Goal: Navigation & Orientation: Find specific page/section

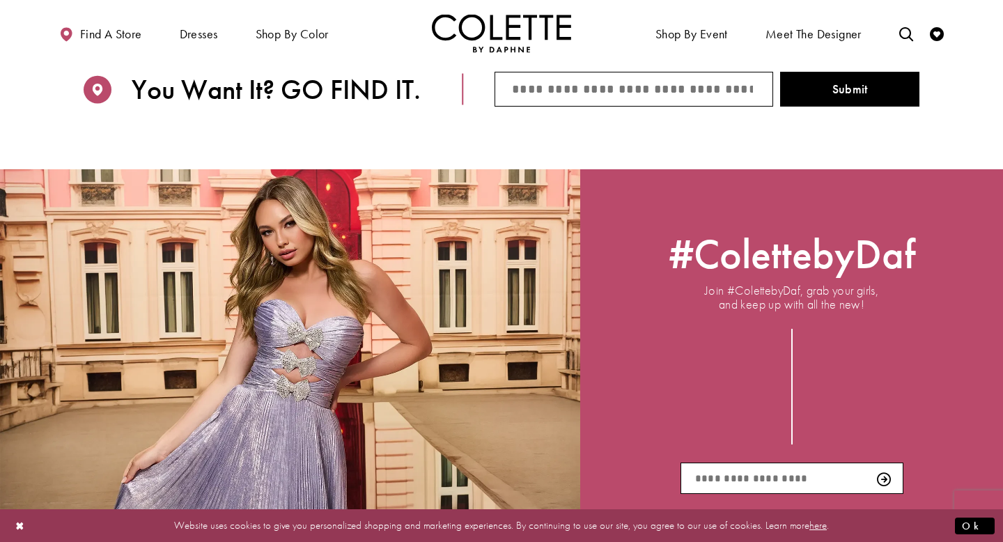
scroll to position [1915, 0]
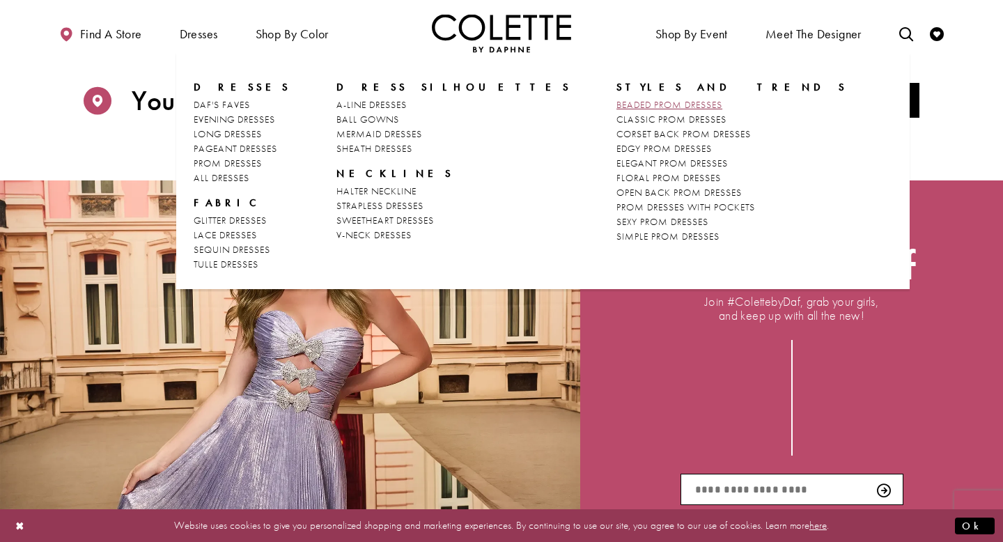
click at [616, 98] on link "BEADED PROM DRESSES" at bounding box center [731, 105] width 231 height 15
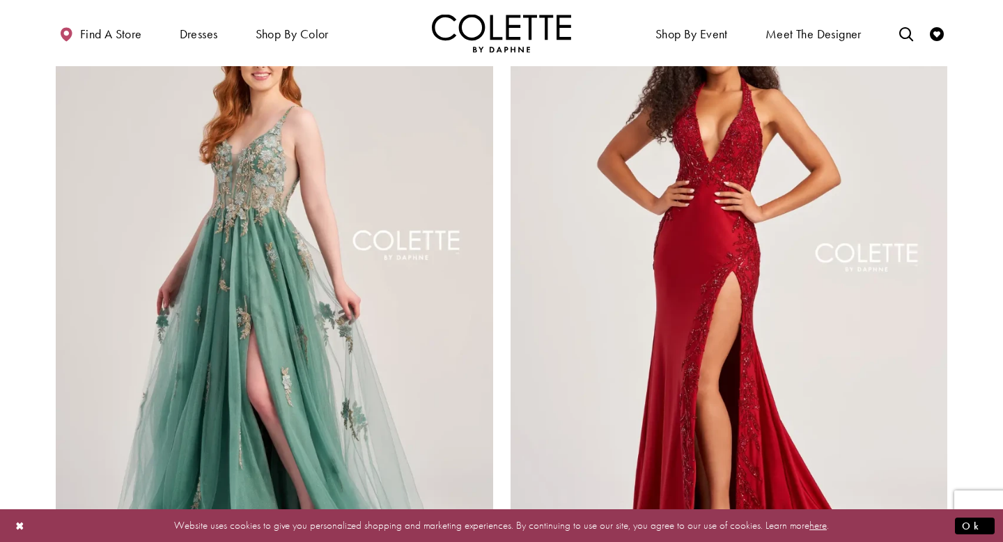
scroll to position [2236, 0]
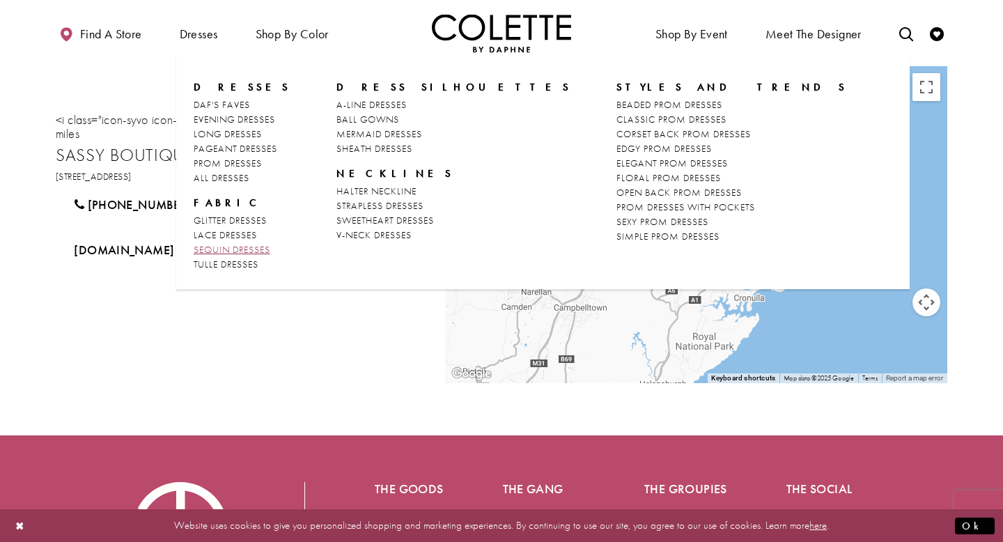
click at [235, 246] on span "SEQUIN DRESSES" at bounding box center [232, 249] width 77 height 13
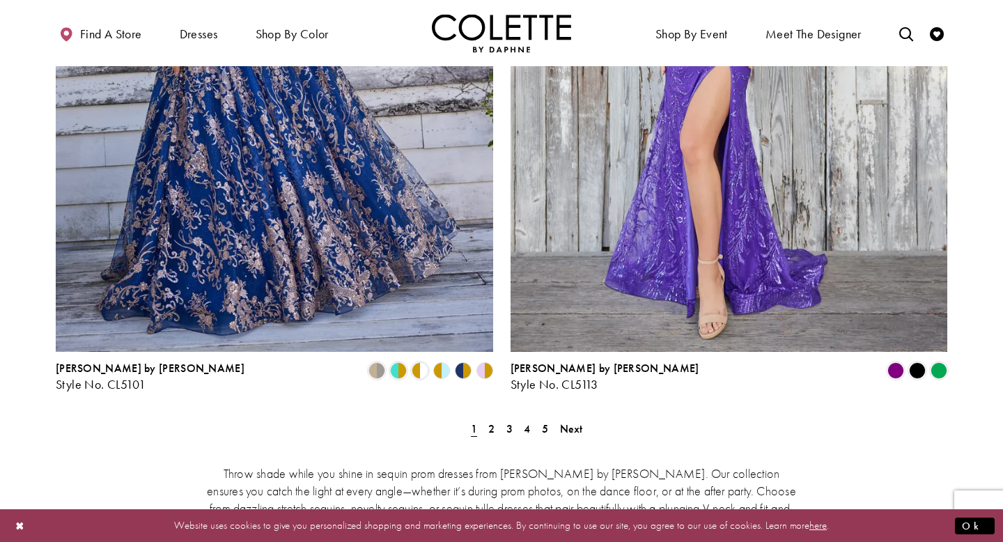
scroll to position [2490, 0]
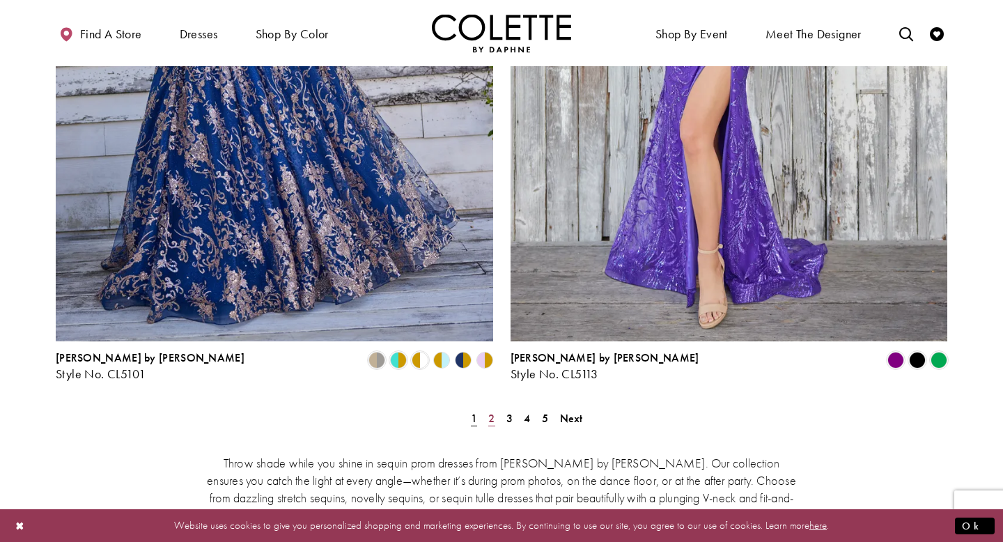
click at [494, 411] on span "2" at bounding box center [491, 418] width 6 height 15
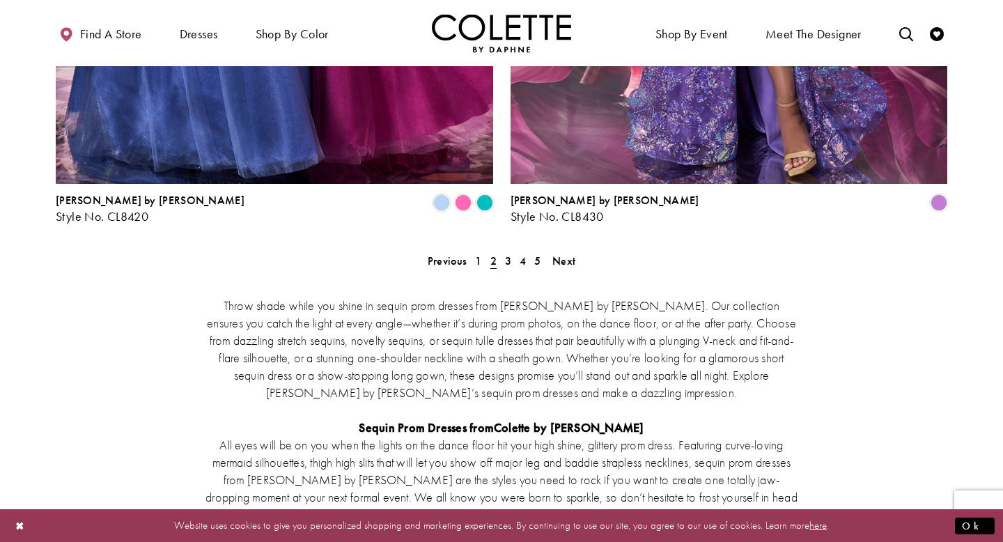
scroll to position [2635, 0]
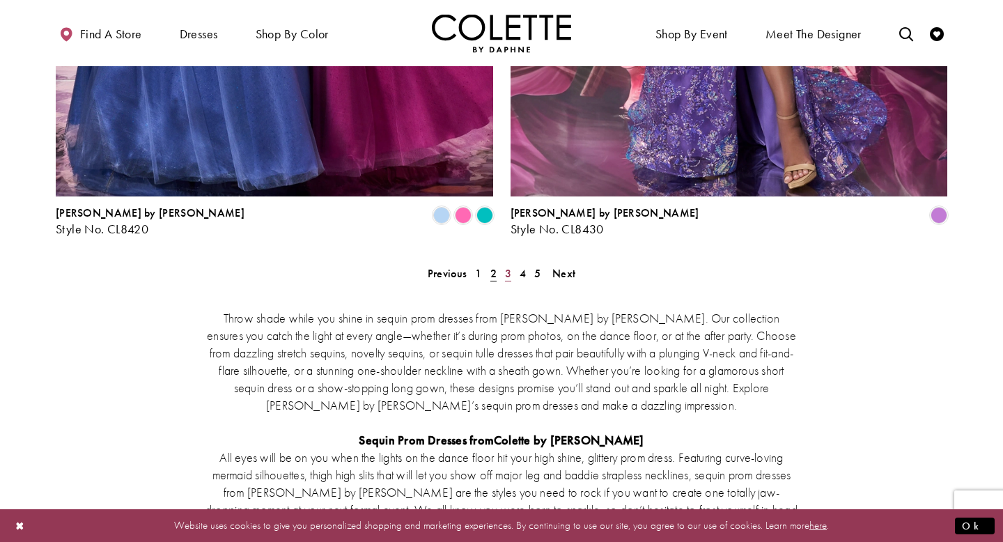
click at [511, 263] on link "3" at bounding box center [508, 273] width 15 height 20
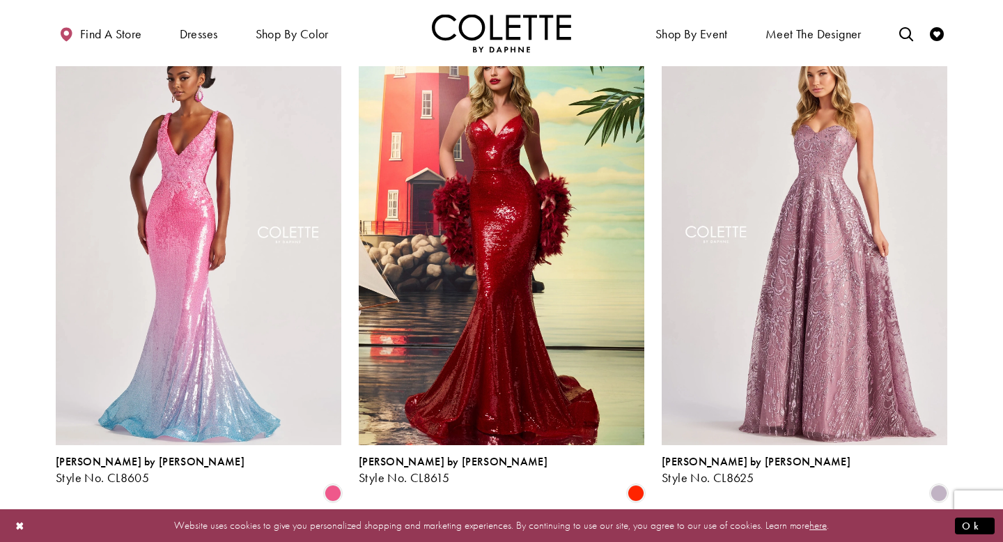
scroll to position [631, 0]
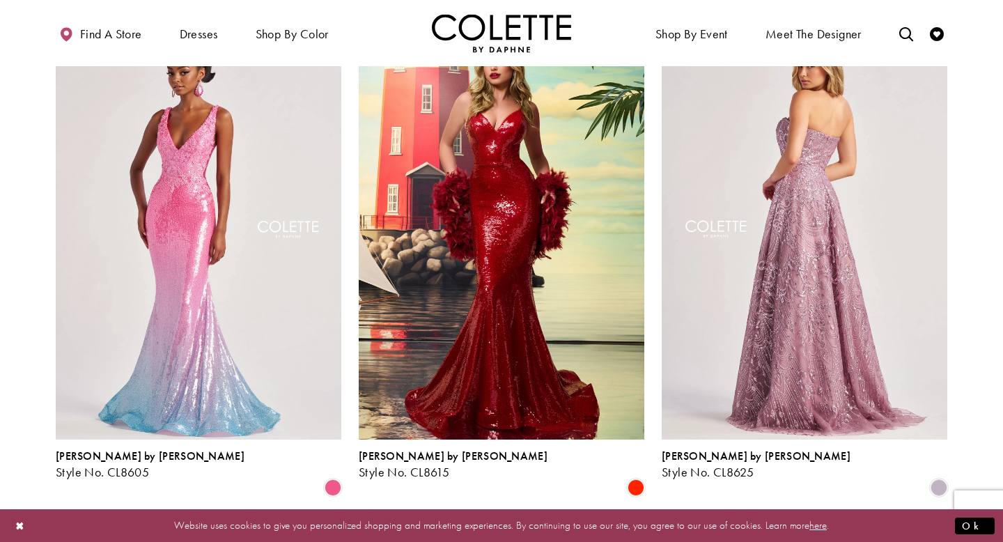
click at [826, 283] on img "Visit Colette by Daphne Style No. CL8625 Page" at bounding box center [805, 231] width 286 height 415
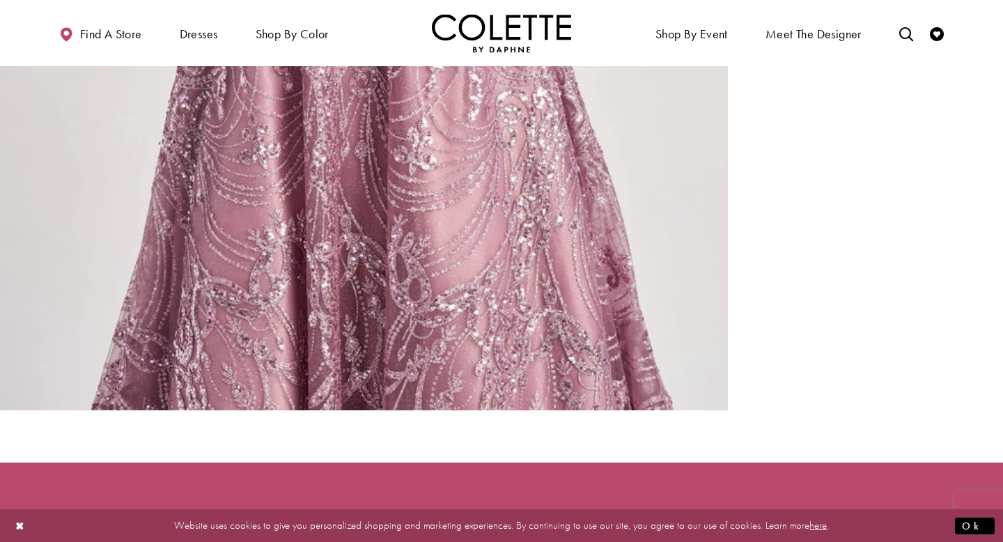
scroll to position [2401, 0]
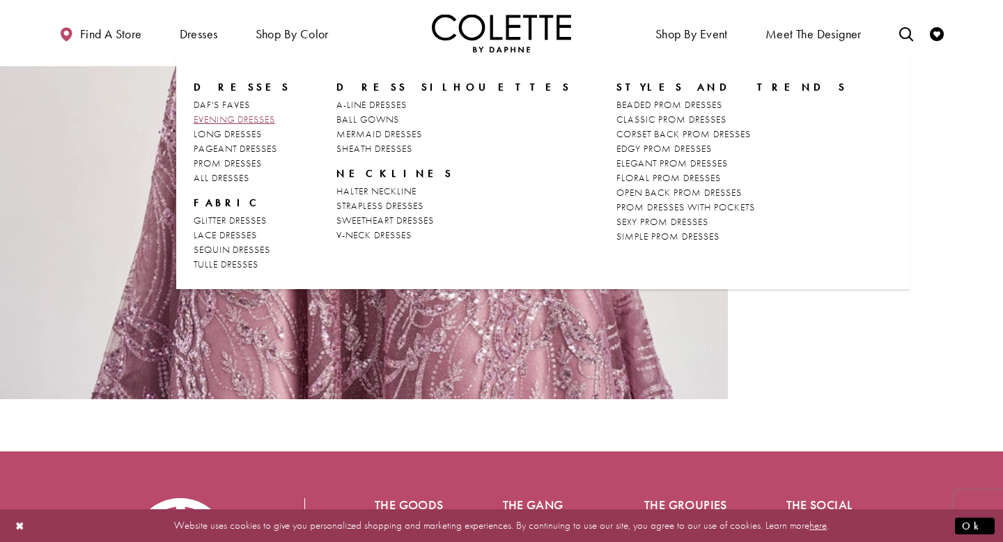
click at [221, 117] on span "EVENING DRESSES" at bounding box center [234, 119] width 81 height 13
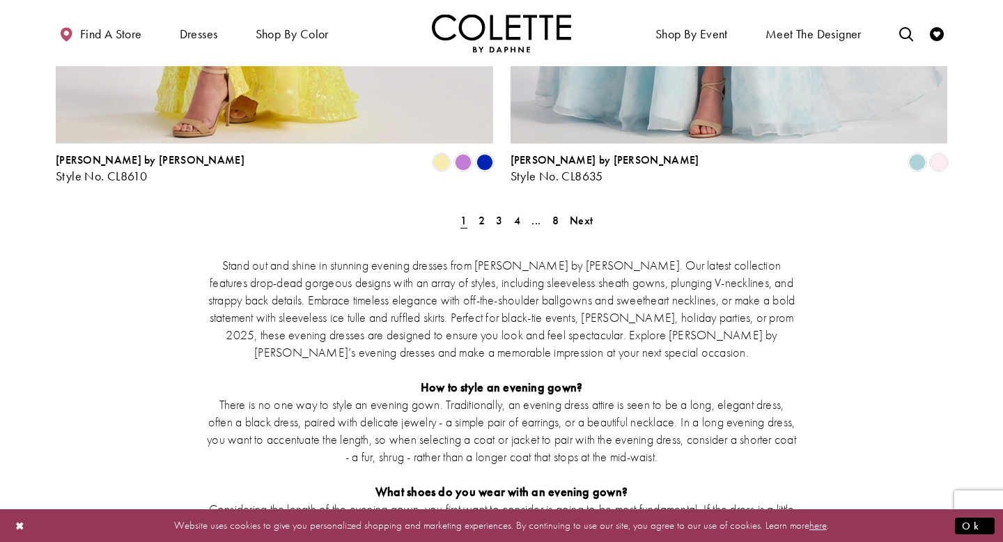
scroll to position [2714, 0]
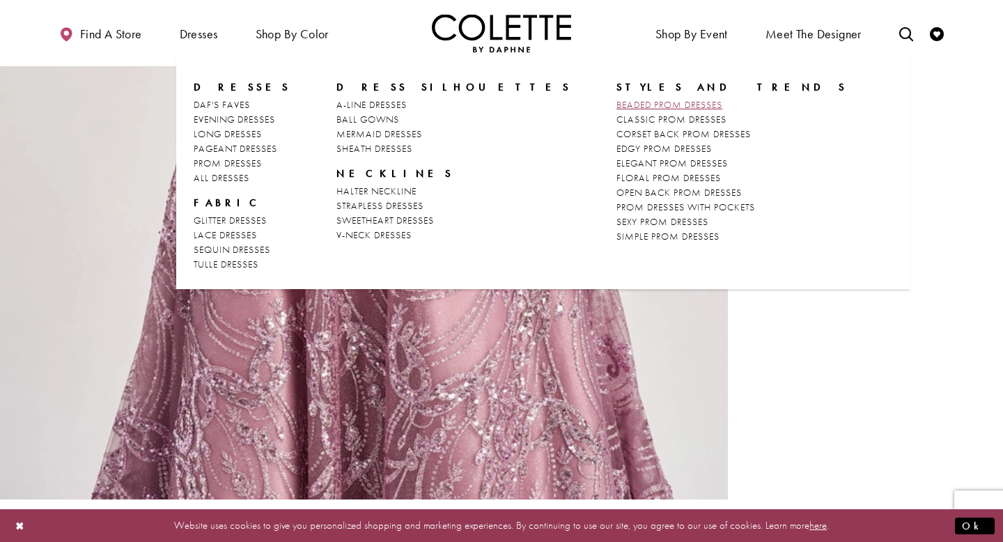
click at [616, 102] on span "BEADED PROM DRESSES" at bounding box center [669, 104] width 106 height 13
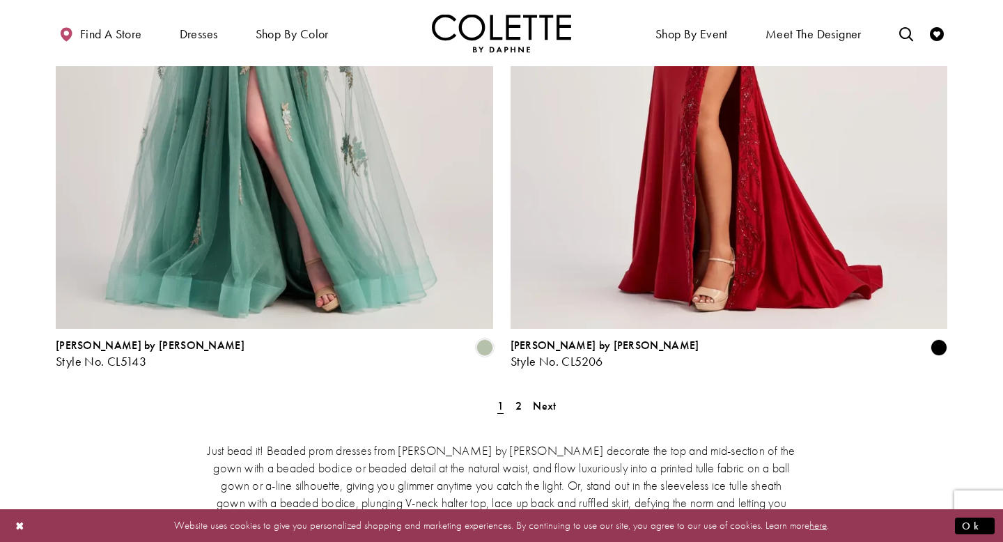
scroll to position [2615, 0]
